Goal: Find specific page/section: Find specific page/section

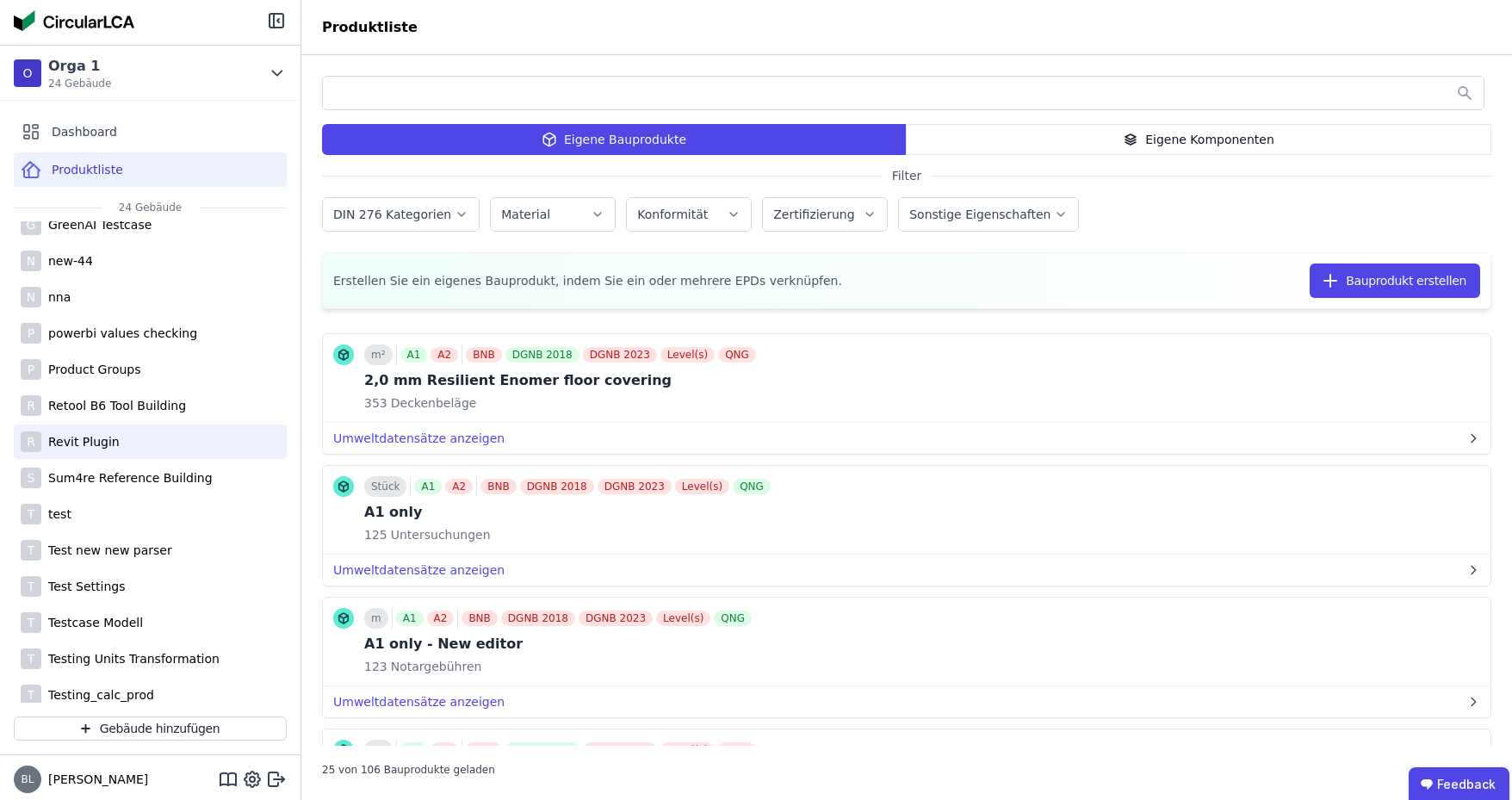
scroll to position [269, 0]
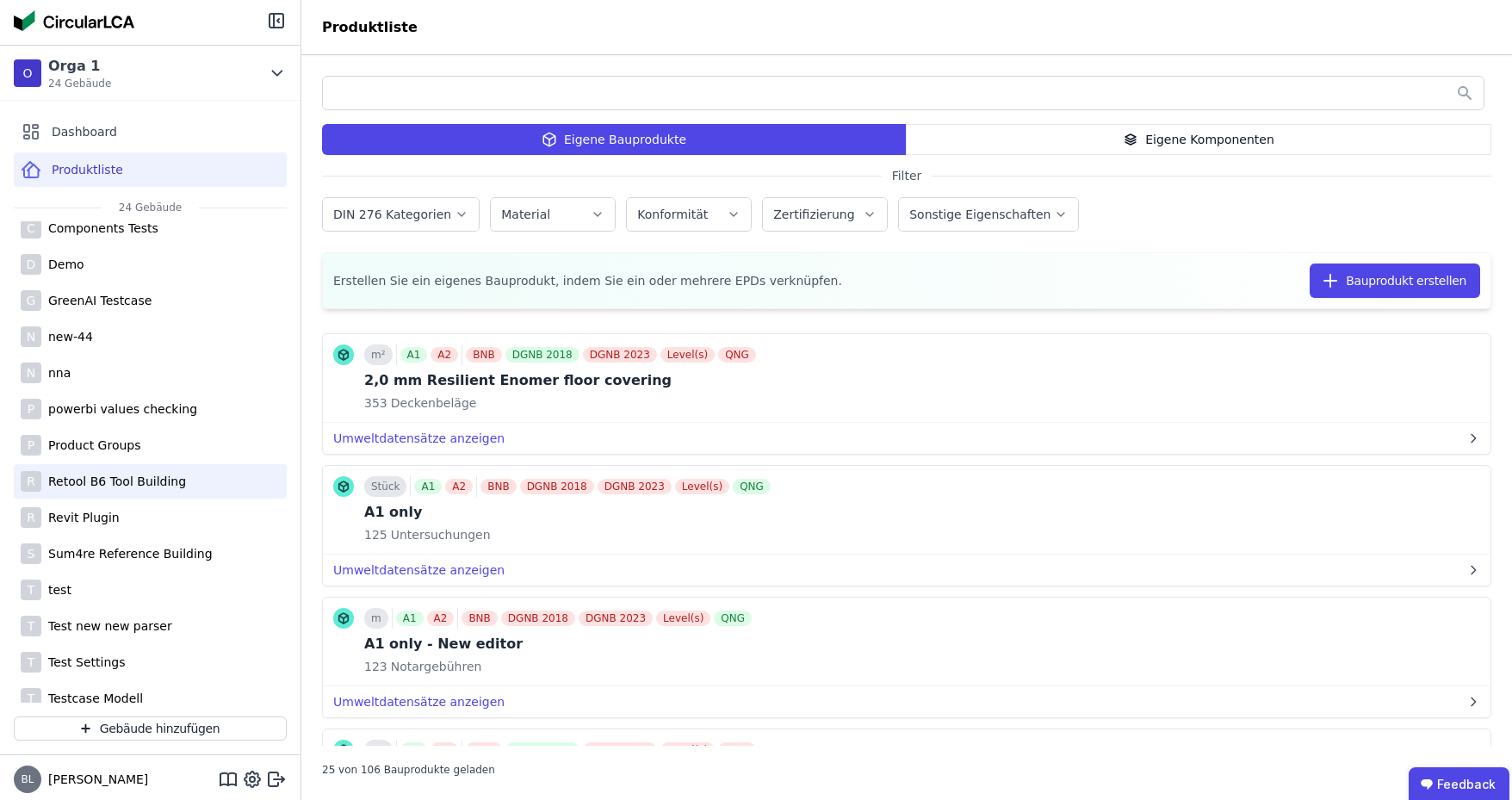
click at [160, 479] on div "Retool B6 Tool Building" at bounding box center [114, 480] width 145 height 17
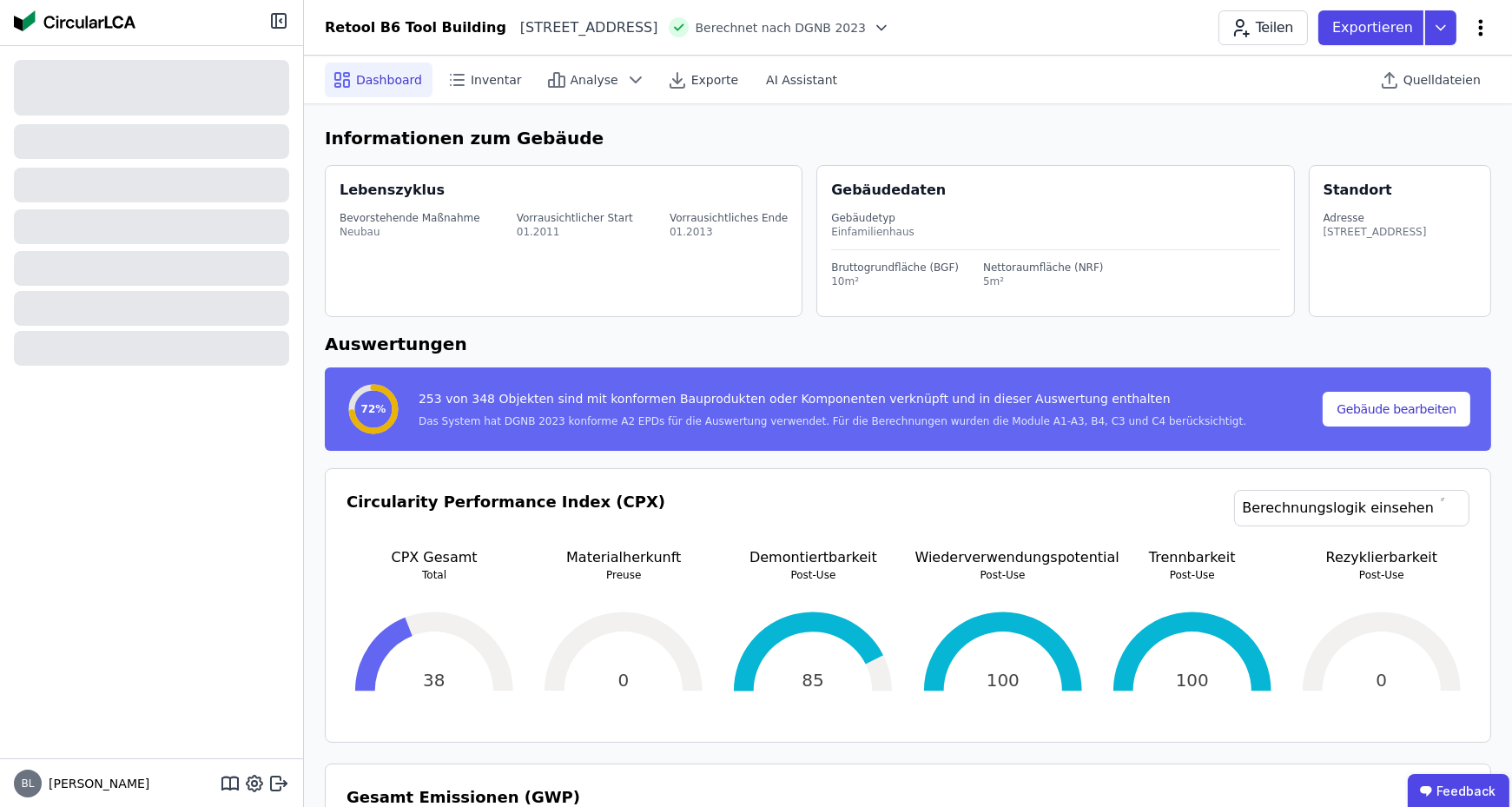
click at [1477, 28] on icon at bounding box center [1481, 27] width 21 height 21
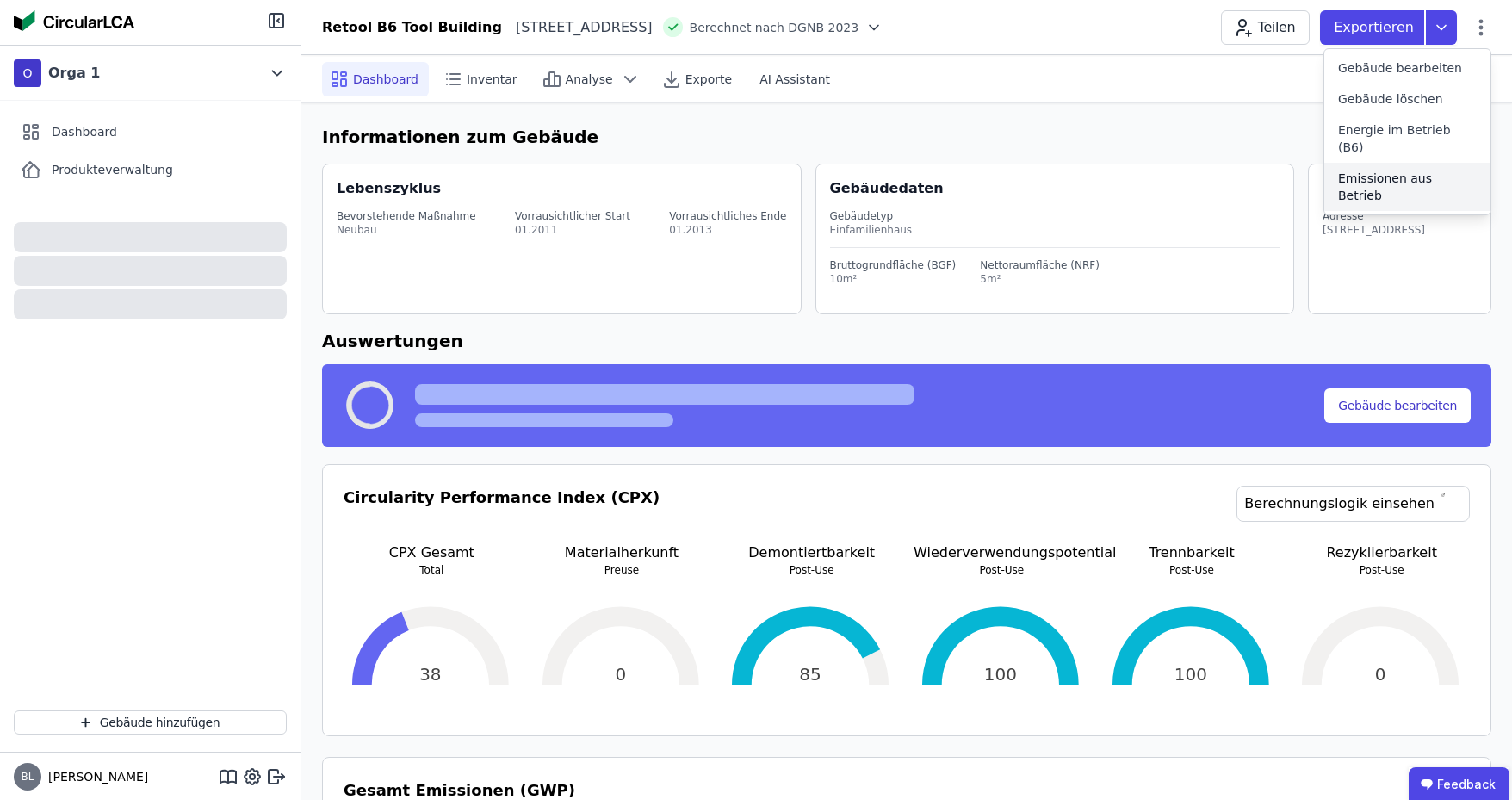
click at [1379, 170] on span "Emissionen aus Betrieb" at bounding box center [1407, 186] width 139 height 35
